Goal: Task Accomplishment & Management: Manage account settings

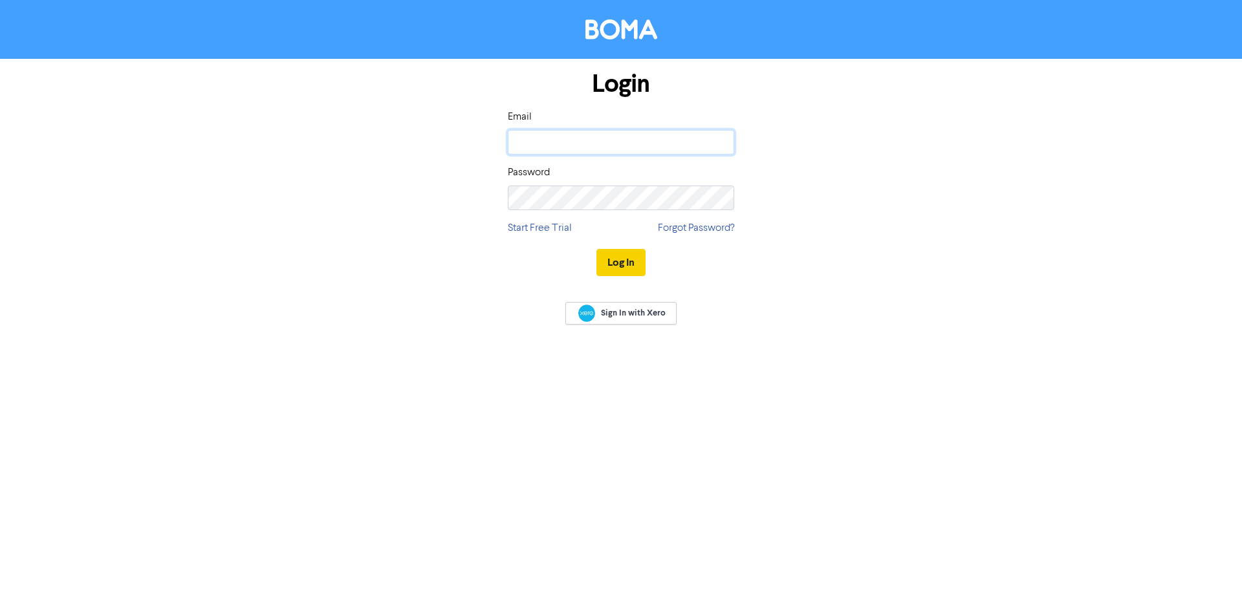
type input "[PERSON_NAME][EMAIL_ADDRESS][DOMAIN_NAME]"
click at [624, 267] on button "Log In" at bounding box center [620, 262] width 49 height 27
